Goal: Transaction & Acquisition: Download file/media

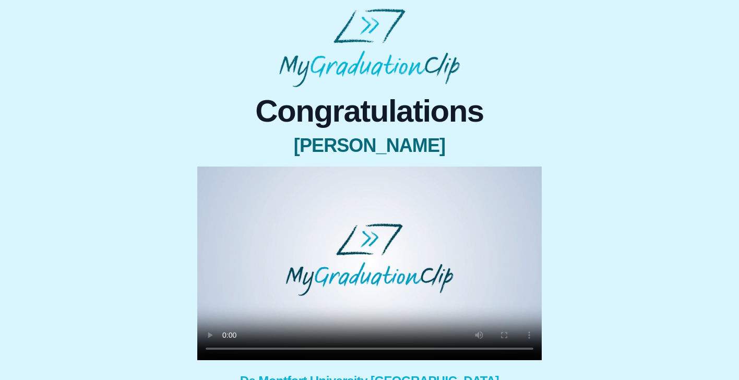
scroll to position [64, 0]
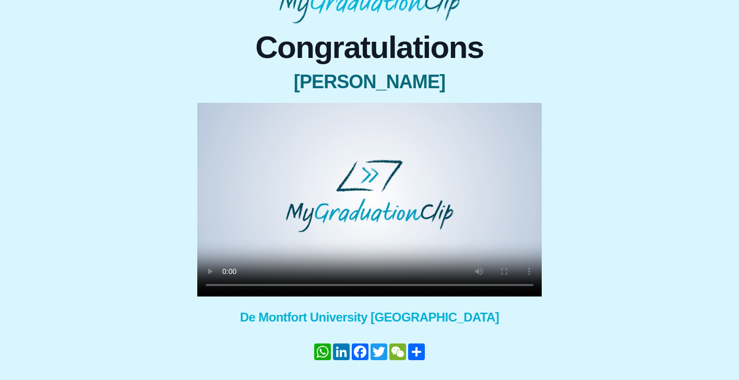
click at [622, 251] on div "Congratulations [PERSON_NAME] [PERSON_NAME] × Share your GraduationClip now! Wh…" at bounding box center [369, 218] width 722 height 391
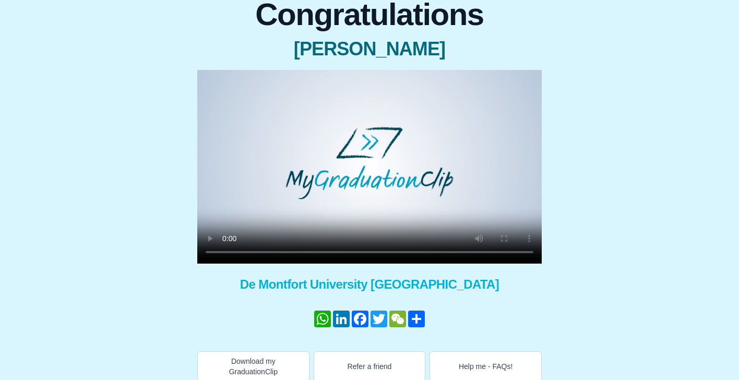
scroll to position [93, 0]
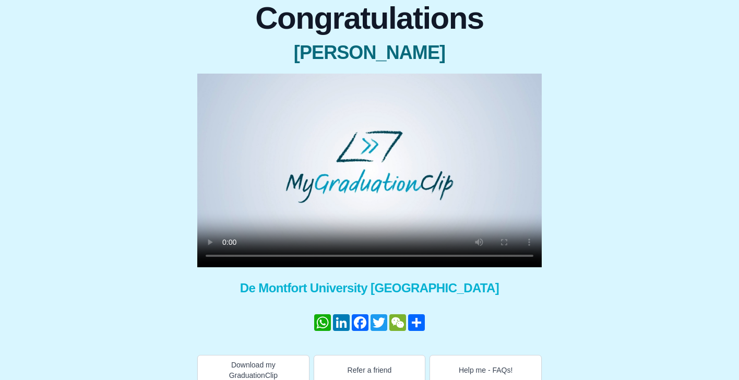
click at [337, 211] on video at bounding box center [369, 171] width 344 height 194
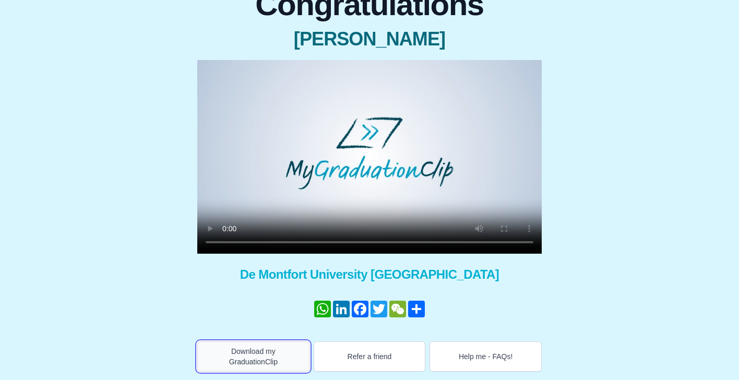
click at [263, 353] on button "Download my GraduationClip" at bounding box center [253, 356] width 112 height 30
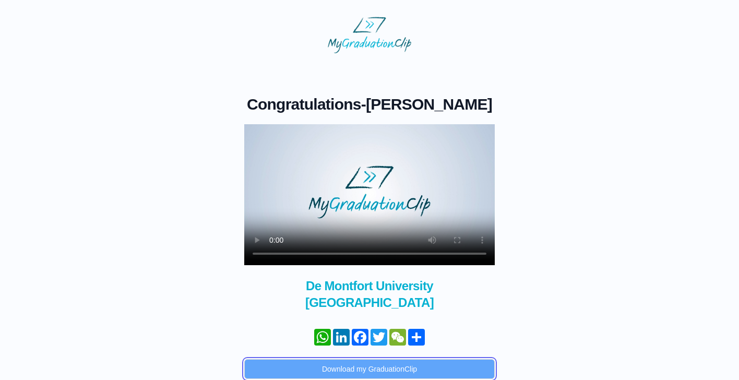
click at [454, 370] on button "Download my GraduationClip" at bounding box center [369, 369] width 250 height 20
